Goal: Task Accomplishment & Management: Use online tool/utility

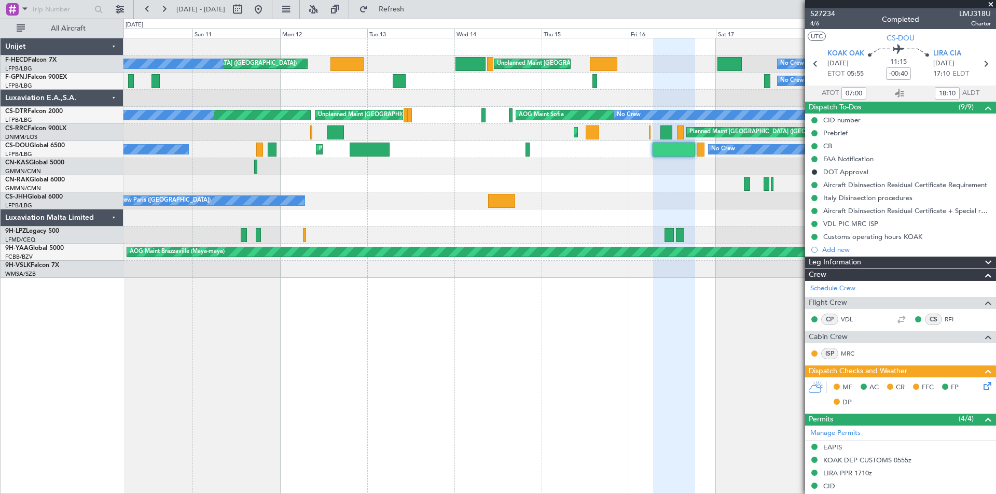
scroll to position [208, 0]
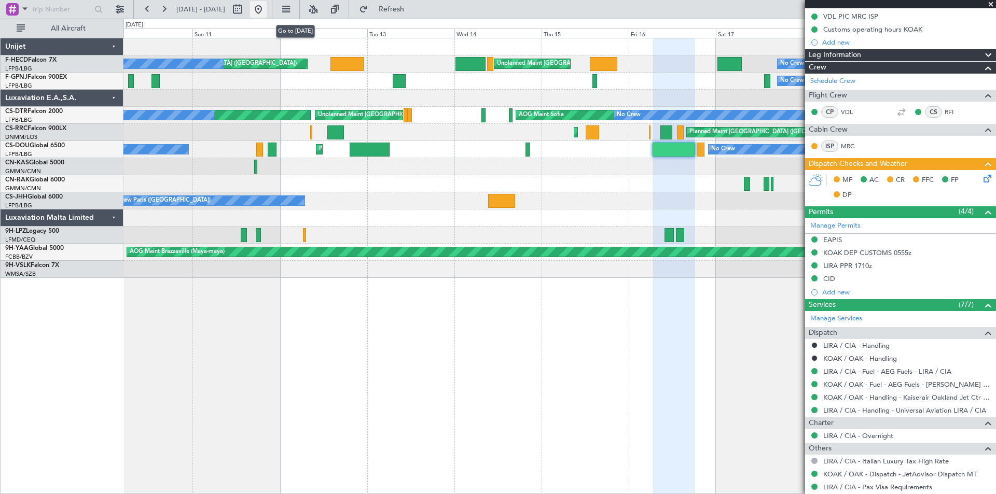
click at [267, 7] on button at bounding box center [258, 9] width 17 height 17
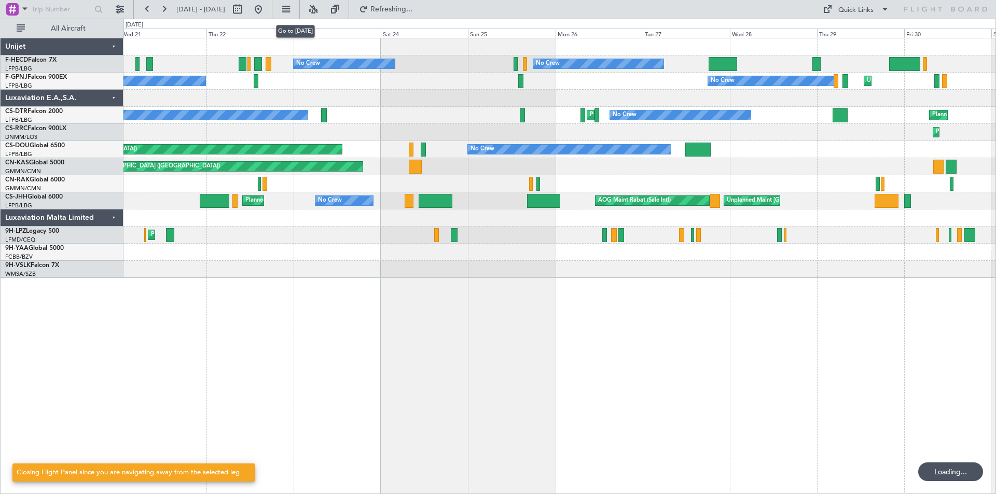
scroll to position [0, 0]
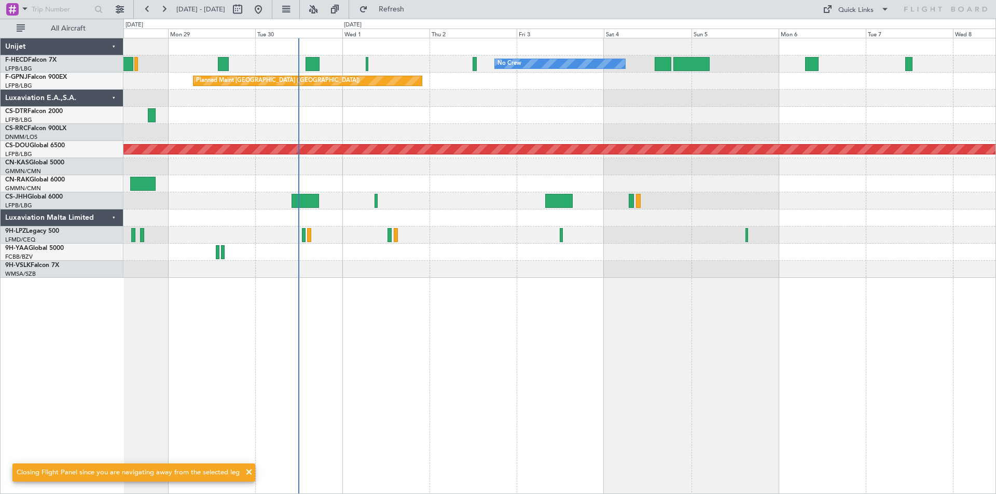
click at [621, 272] on div at bounding box center [559, 269] width 872 height 17
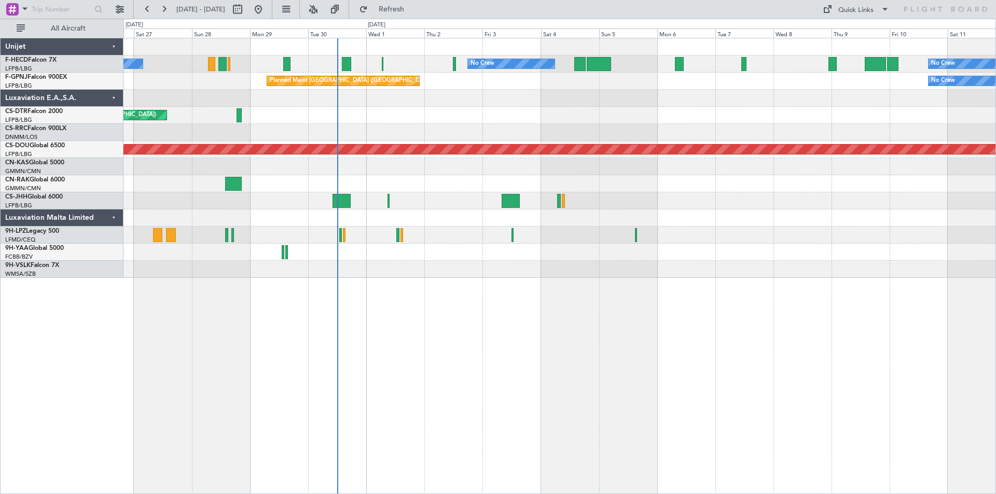
click at [708, 123] on div "Planned Maint Nice ([GEOGRAPHIC_DATA]) Planned Maint Sofia AOG Maint Sofia" at bounding box center [559, 115] width 872 height 17
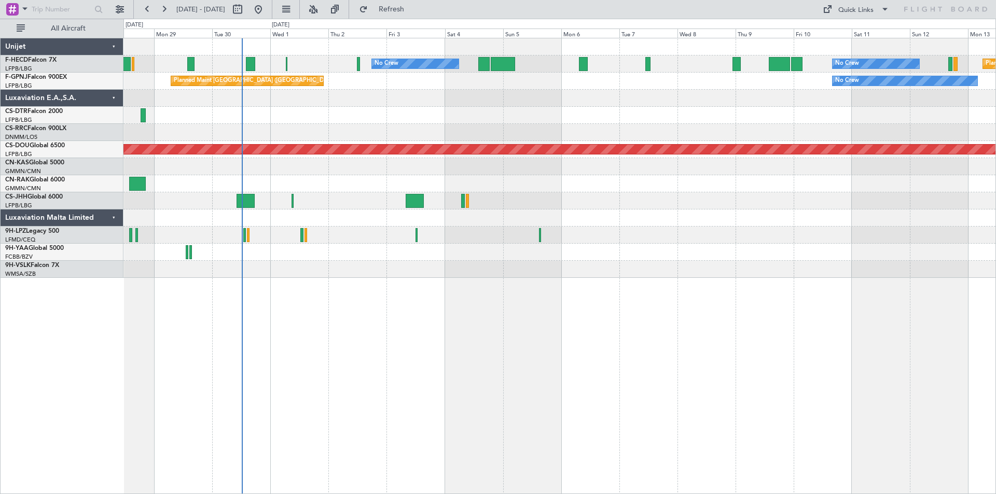
click at [434, 104] on div at bounding box center [559, 98] width 872 height 17
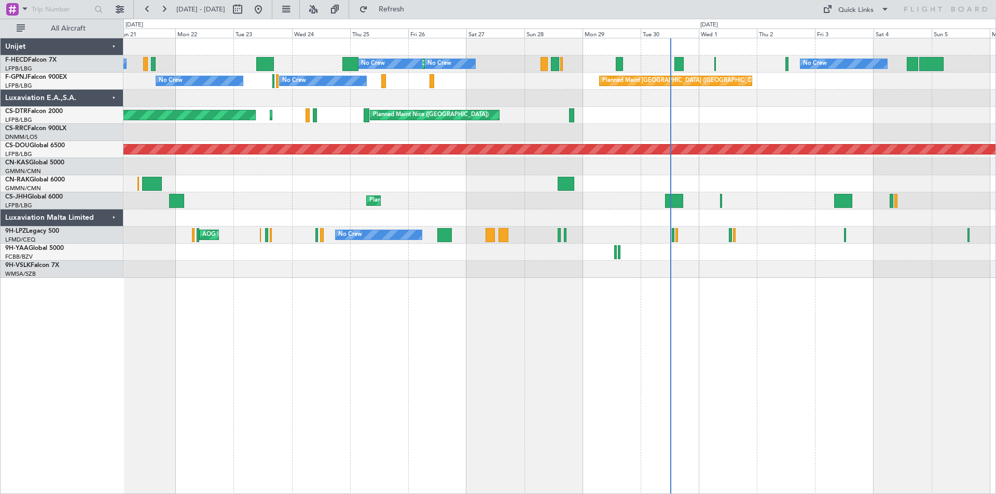
click at [717, 109] on div "Planned Maint Nice ([GEOGRAPHIC_DATA]) Planned Maint Sofia AOG Maint Sofia" at bounding box center [559, 115] width 872 height 17
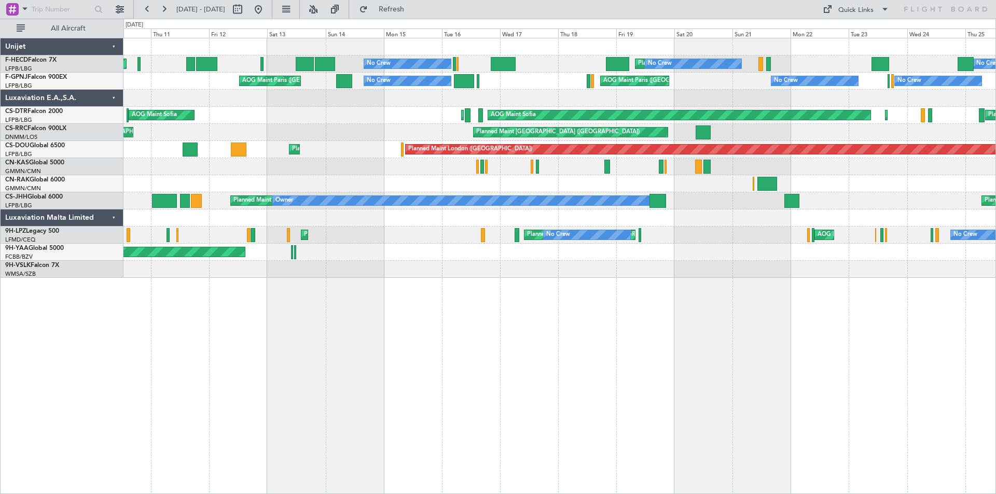
click at [512, 93] on div "Planned Maint [GEOGRAPHIC_DATA] ([GEOGRAPHIC_DATA]) No Crew Planned Maint [GEOG…" at bounding box center [559, 158] width 872 height 240
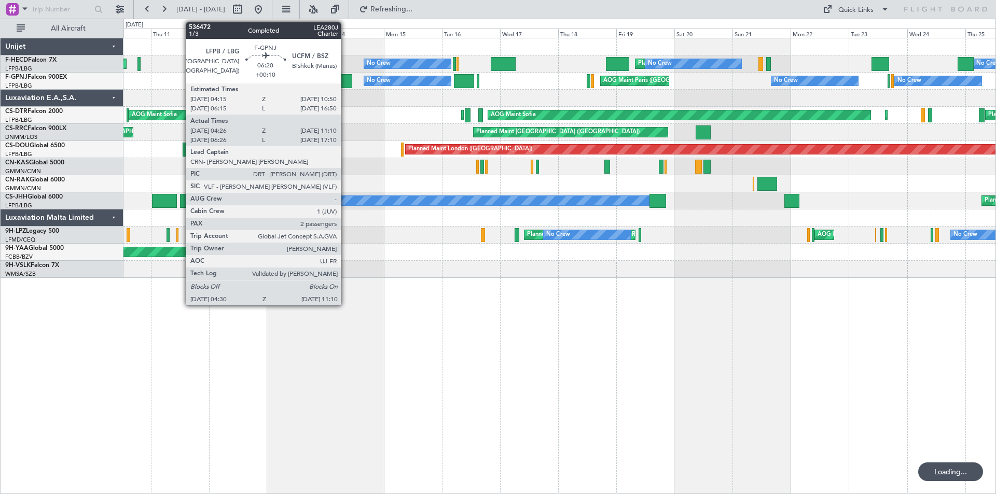
click at [346, 84] on div at bounding box center [344, 81] width 17 height 14
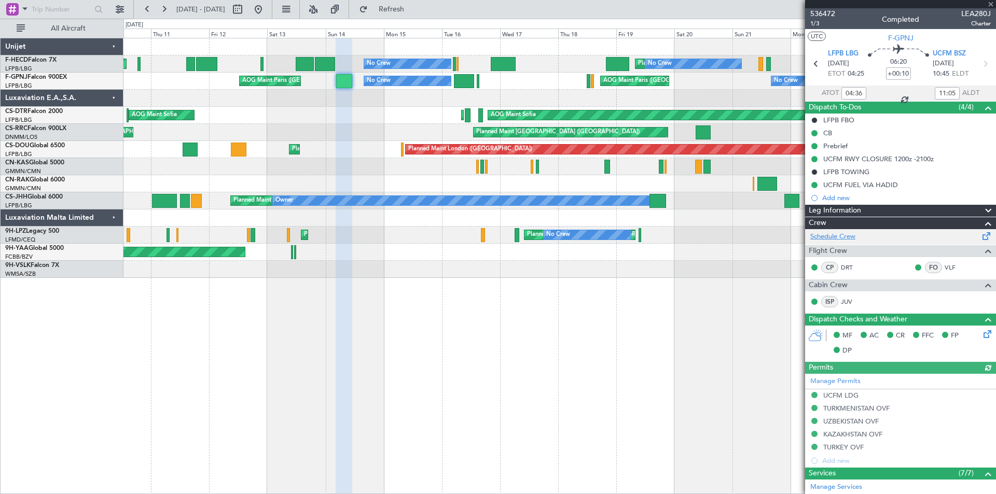
click at [830, 237] on link "Schedule Crew" at bounding box center [832, 237] width 45 height 10
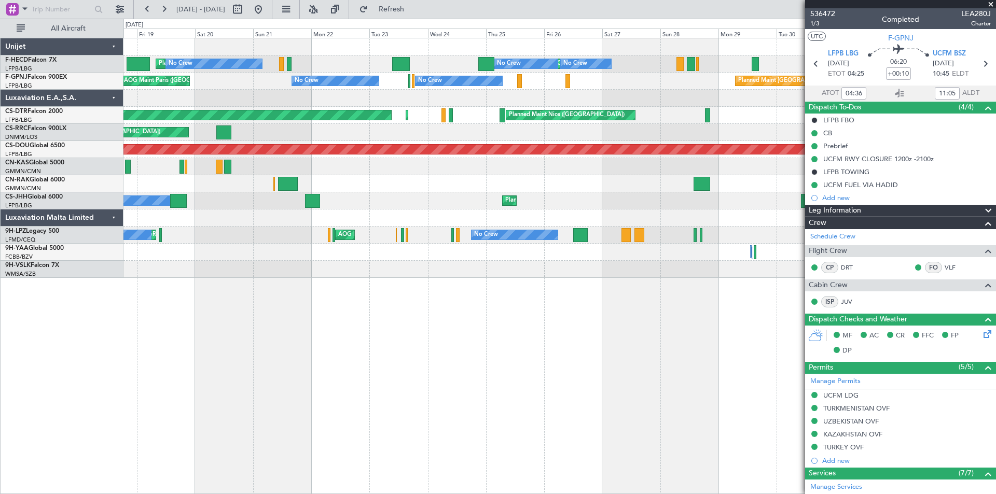
click at [245, 106] on div at bounding box center [559, 98] width 872 height 17
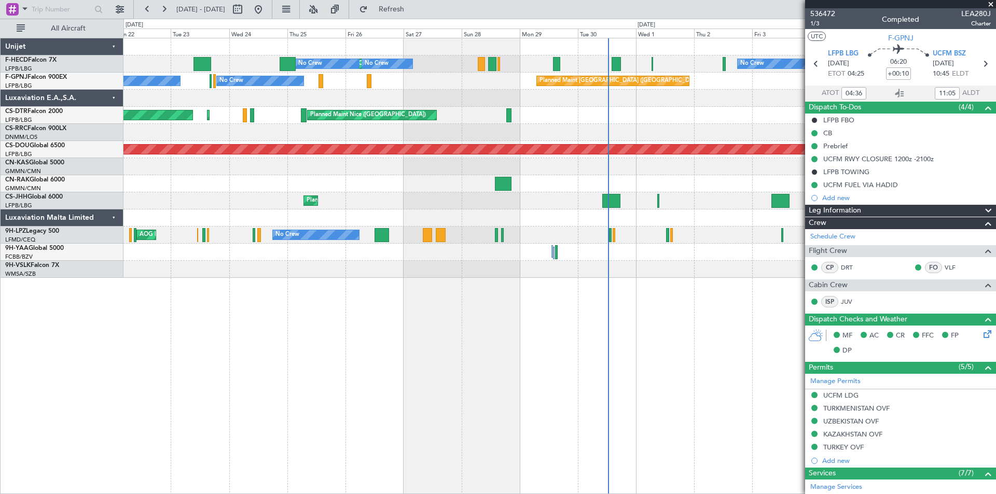
click at [471, 121] on div "AOG Maint Sofia [GEOGRAPHIC_DATA] ([GEOGRAPHIC_DATA]) Planned Maint Sofia" at bounding box center [559, 115] width 872 height 17
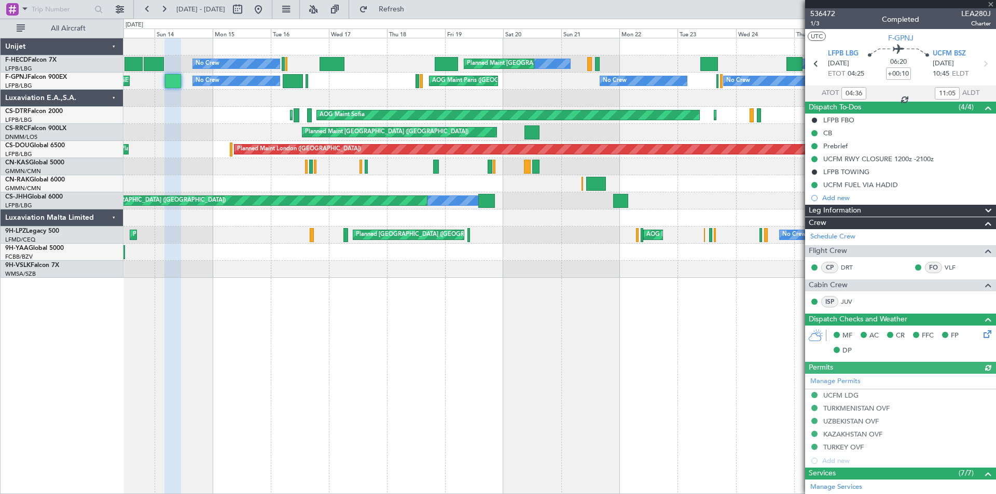
click at [712, 193] on div "Planned Maint [GEOGRAPHIC_DATA] ([GEOGRAPHIC_DATA]) Owner Planned Maint [GEOGRA…" at bounding box center [559, 200] width 872 height 17
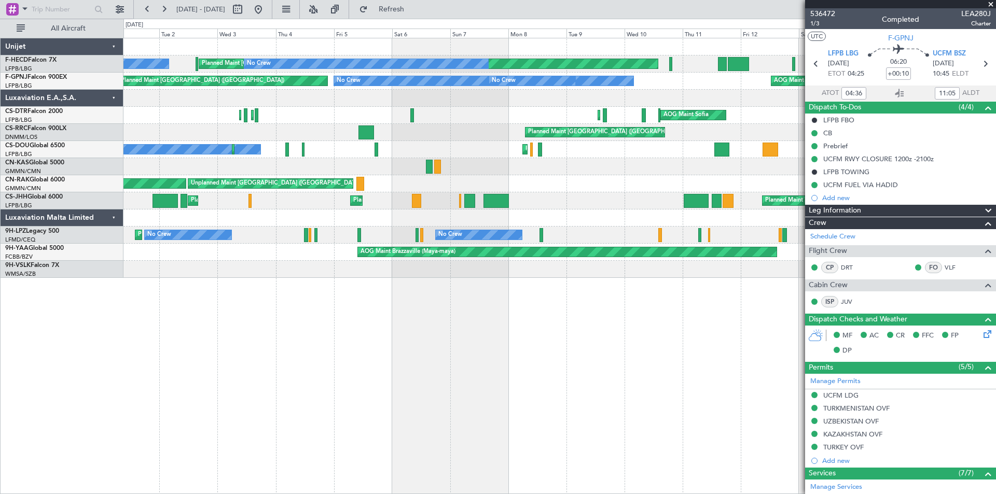
click at [389, 122] on div "Planned Maint [GEOGRAPHIC_DATA] ([GEOGRAPHIC_DATA]) No Crew No Crew No Crew Pla…" at bounding box center [559, 158] width 872 height 240
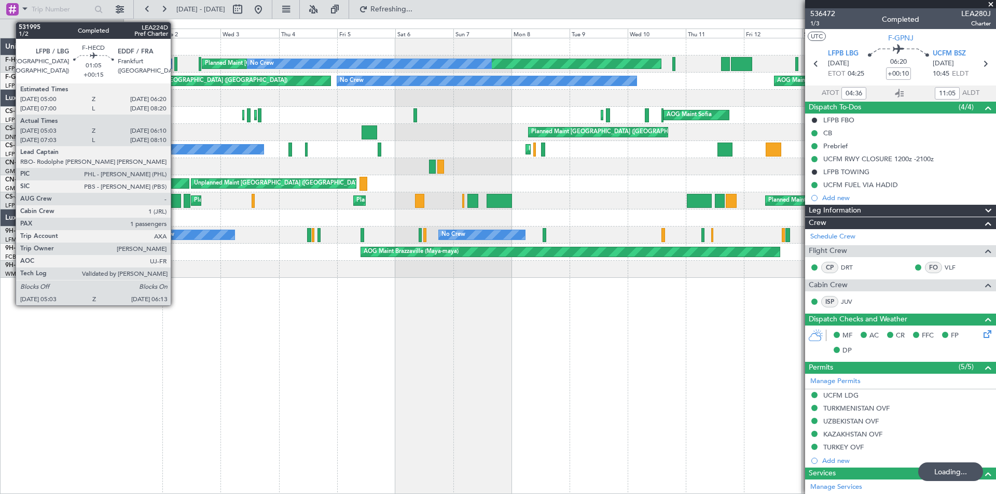
click at [175, 65] on div at bounding box center [175, 64] width 3 height 14
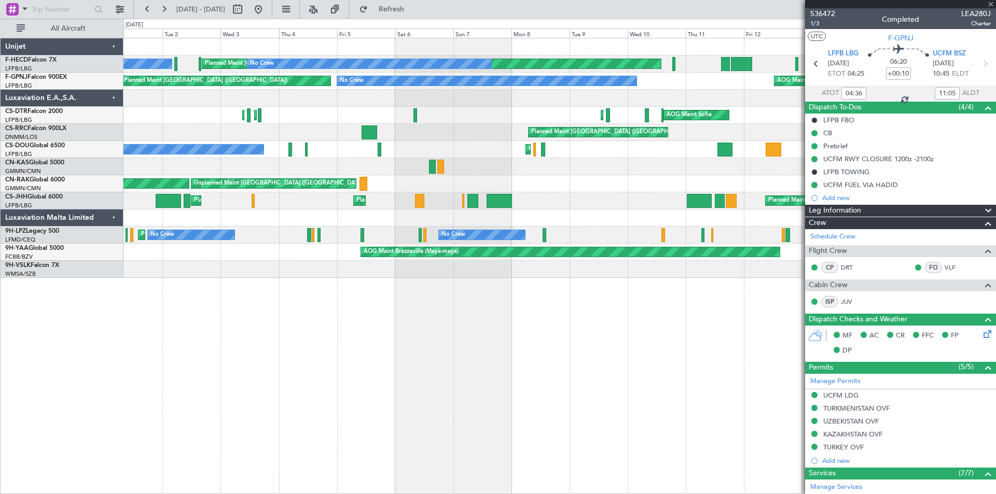
type input "+00:15"
type input "05:13"
type input "06:05"
type input "1"
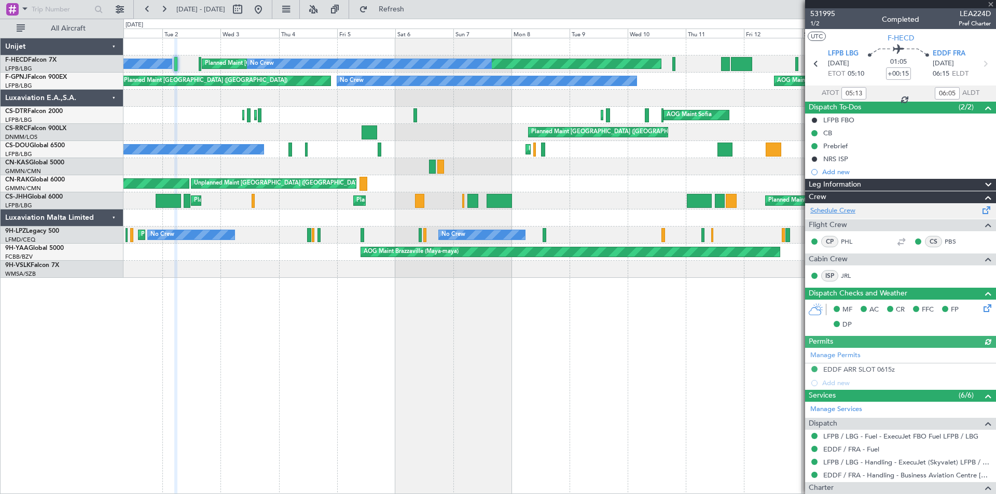
click at [833, 211] on link "Schedule Crew" at bounding box center [832, 211] width 45 height 10
click at [267, 7] on button at bounding box center [258, 9] width 17 height 17
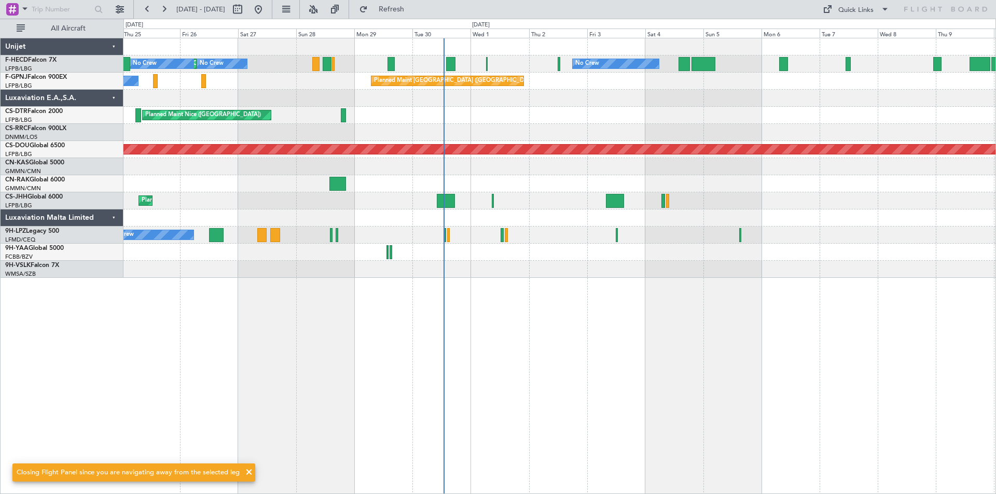
click at [535, 121] on div "Planned Maint Nice ([GEOGRAPHIC_DATA]) Planned Maint Sofia AOG Maint Sofia" at bounding box center [559, 115] width 872 height 17
